Goal: Information Seeking & Learning: Learn about a topic

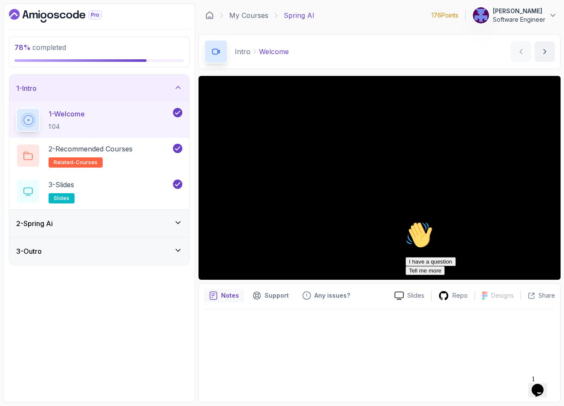
click at [159, 221] on div "2 - Spring Ai" at bounding box center [99, 223] width 166 height 10
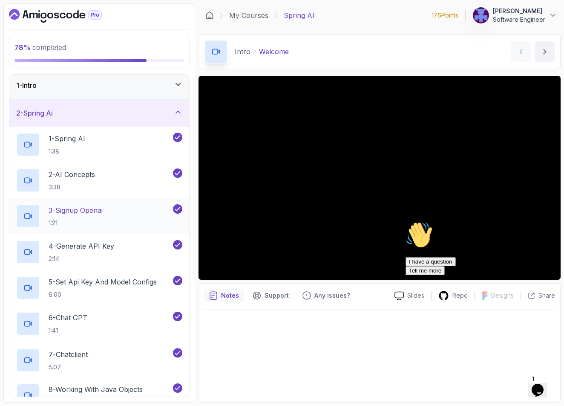
scroll to position [4, 0]
click at [175, 108] on icon at bounding box center [178, 111] width 9 height 9
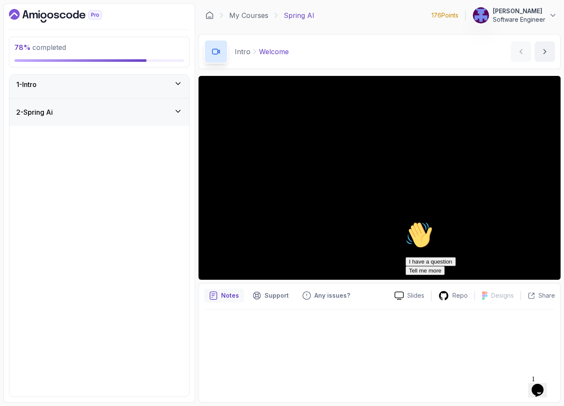
scroll to position [0, 0]
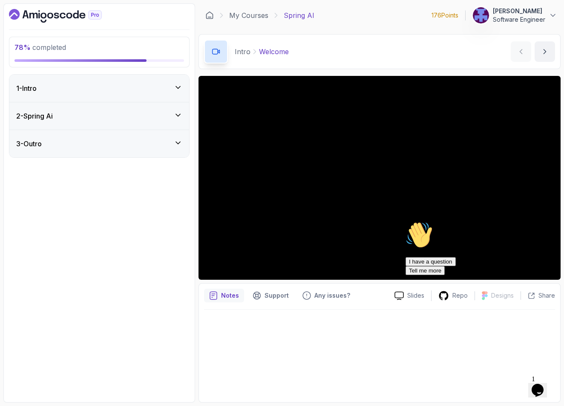
click at [173, 150] on div "3 - Outro" at bounding box center [99, 143] width 180 height 27
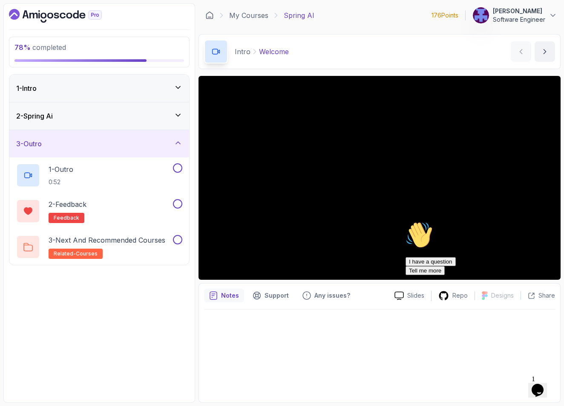
click at [179, 124] on div "2 - Spring Ai" at bounding box center [99, 115] width 180 height 27
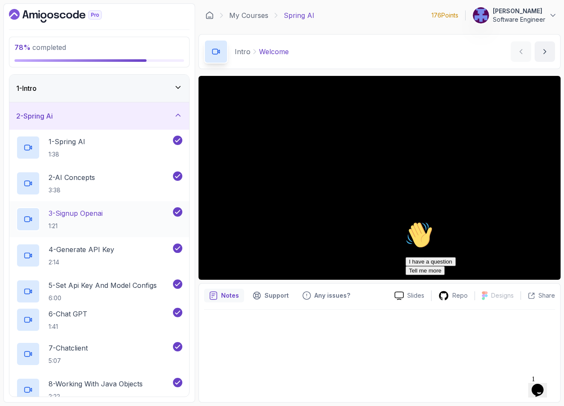
scroll to position [190, 0]
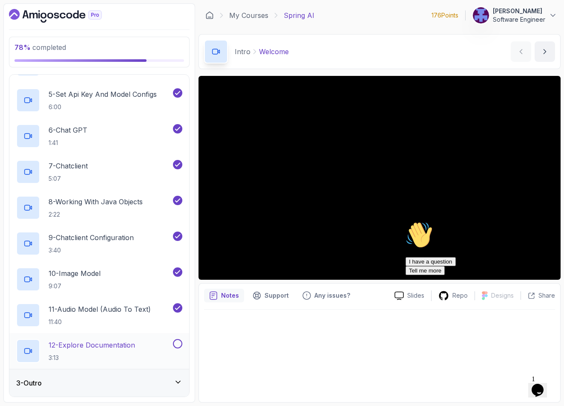
click at [121, 344] on p "12 - Explore Documentation" at bounding box center [92, 344] width 86 height 10
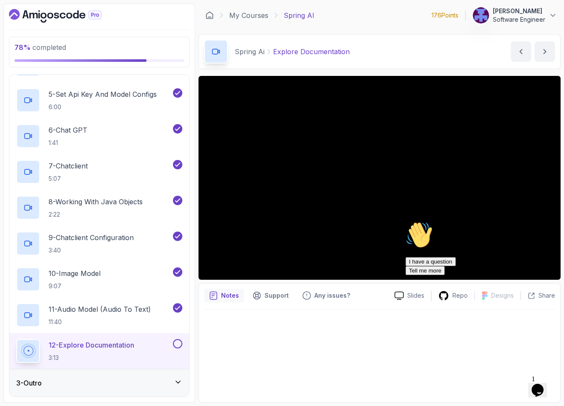
click at [527, 271] on div "Hi! How can we help? I have a question Tell me more" at bounding box center [482, 248] width 153 height 54
click at [526, 272] on div "Hi! How can we help? I have a question Tell me more" at bounding box center [482, 248] width 153 height 54
click at [524, 272] on div "Hi! How can we help? I have a question Tell me more" at bounding box center [482, 248] width 153 height 54
click at [527, 271] on div "Hi! How can we help? I have a question Tell me more" at bounding box center [482, 248] width 153 height 54
